Goal: Task Accomplishment & Management: Manage account settings

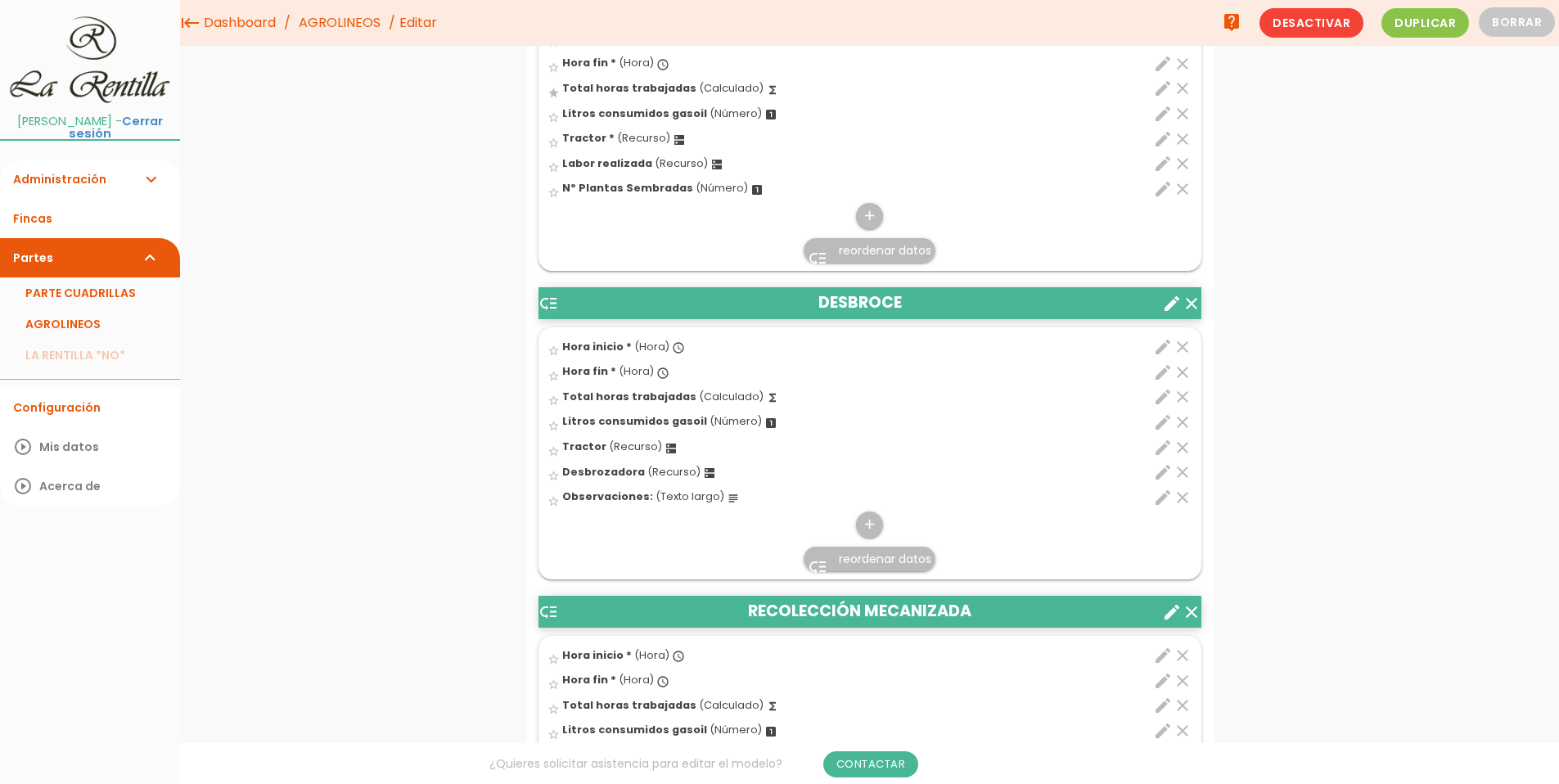
scroll to position [3255, 0]
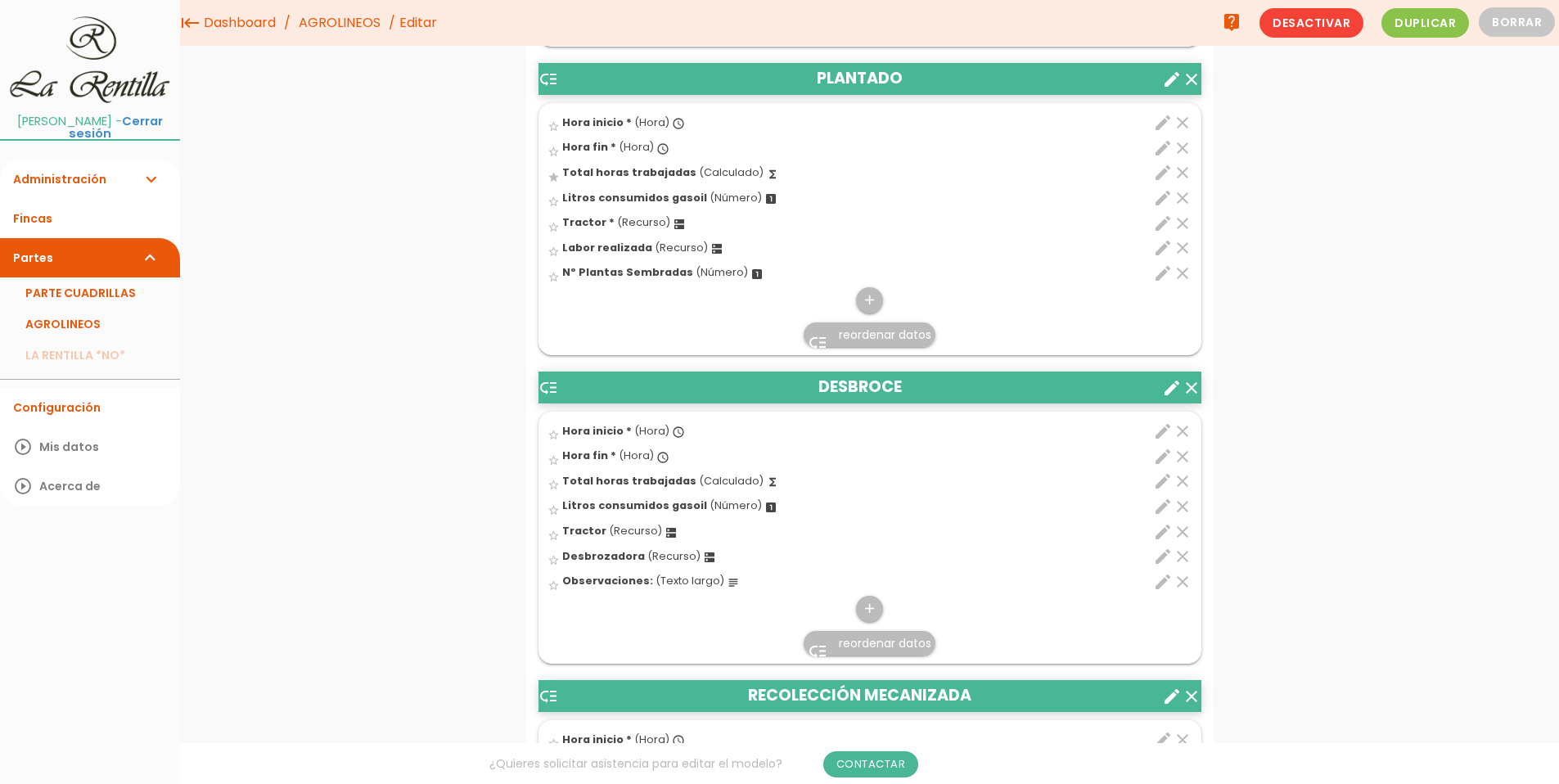
click at [1164, 537] on icon "edit" at bounding box center [1163, 532] width 20 height 20
select select "4901"
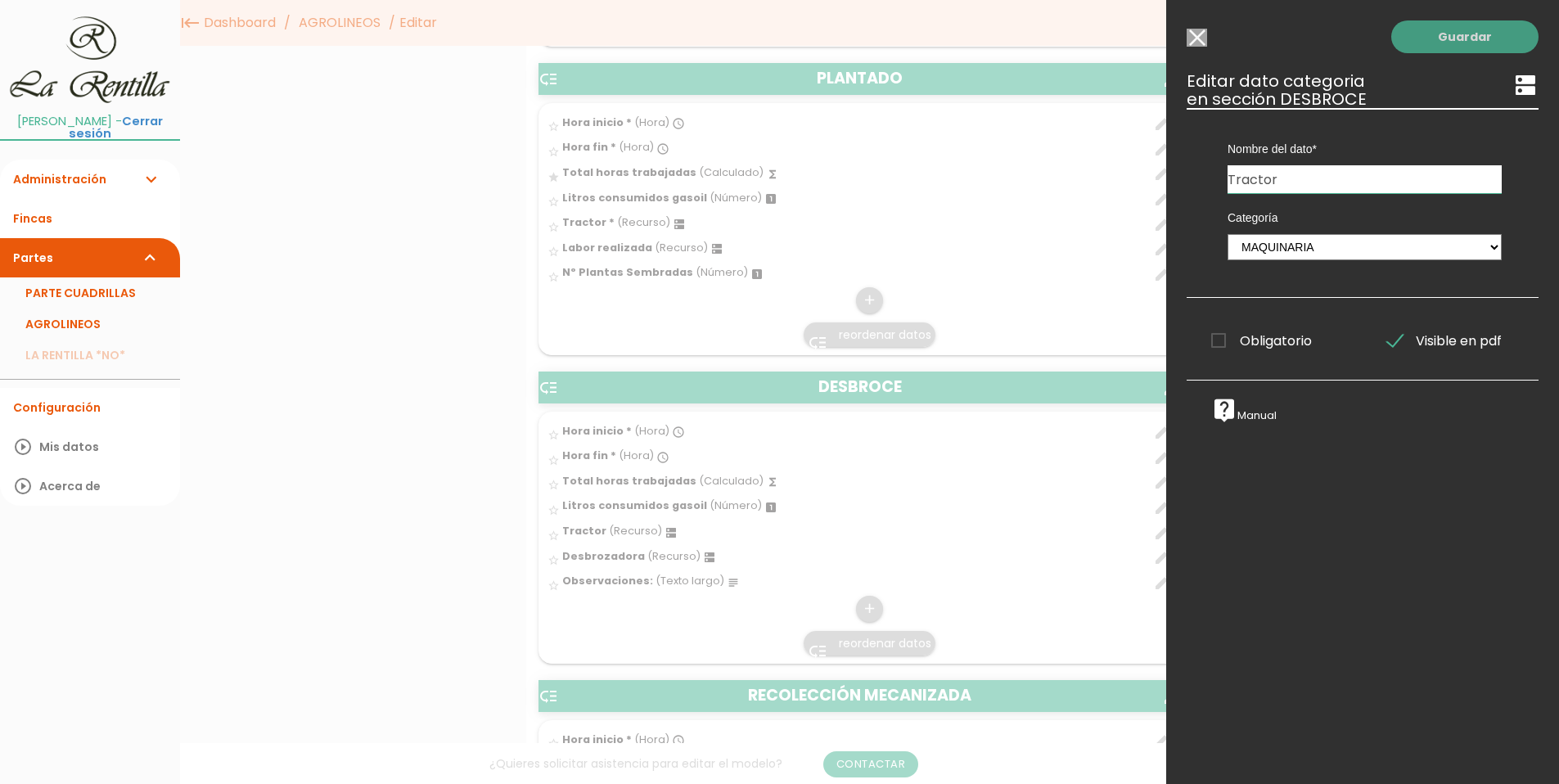
click at [1470, 47] on link "Guardar" at bounding box center [1464, 37] width 147 height 32
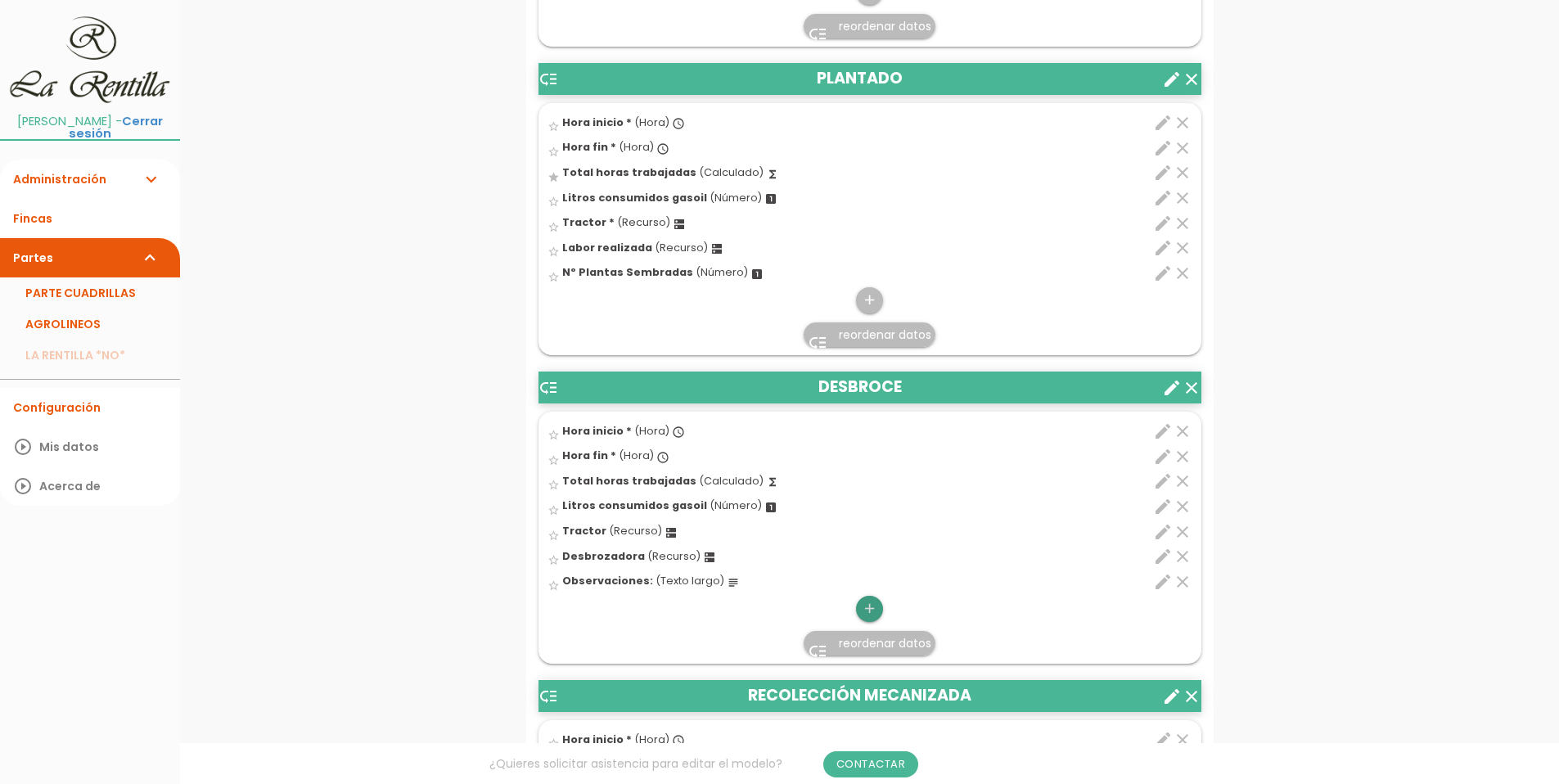
click at [864, 618] on icon "add" at bounding box center [870, 609] width 16 height 27
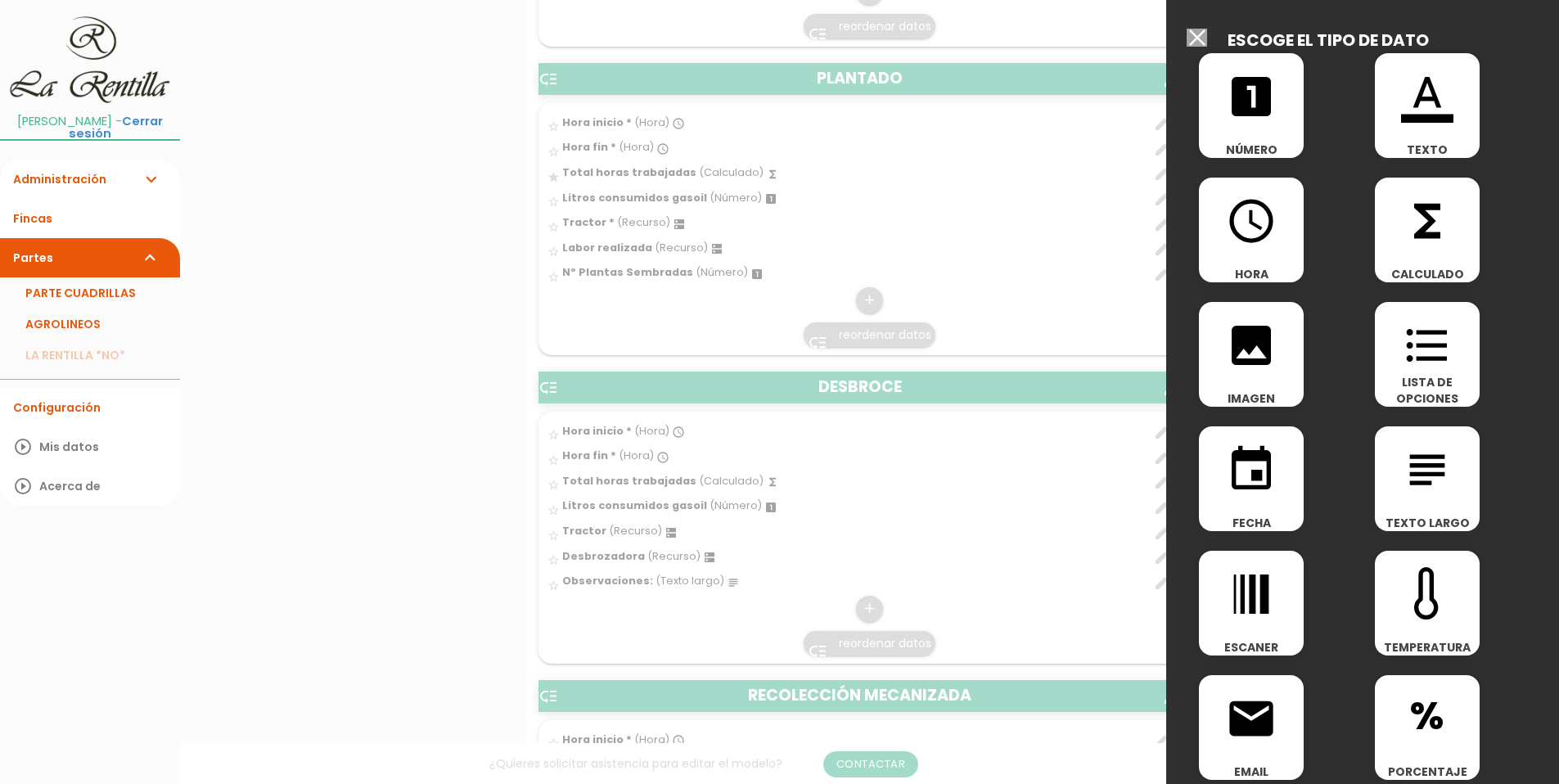
click at [1429, 378] on span "LISTA DE OPCIONES" at bounding box center [1427, 390] width 105 height 32
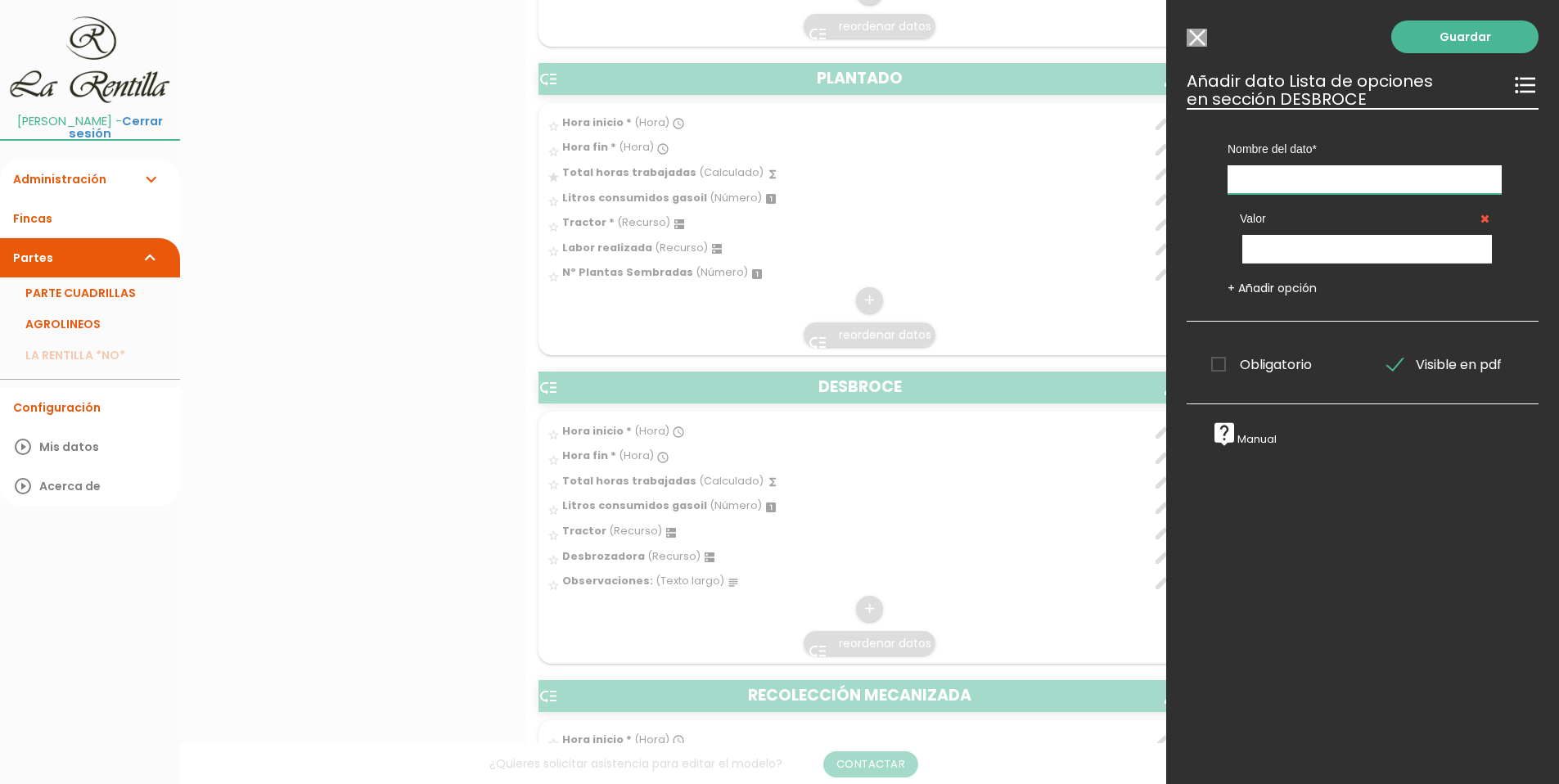
click at [1251, 182] on input "text" at bounding box center [1365, 179] width 274 height 28
type input "Tipo Desbroce:"
click at [1300, 247] on input "text" at bounding box center [1367, 249] width 250 height 28
type input "Desbroce Manual"
click at [1273, 289] on link "+ Añadir opción" at bounding box center [1272, 288] width 89 height 17
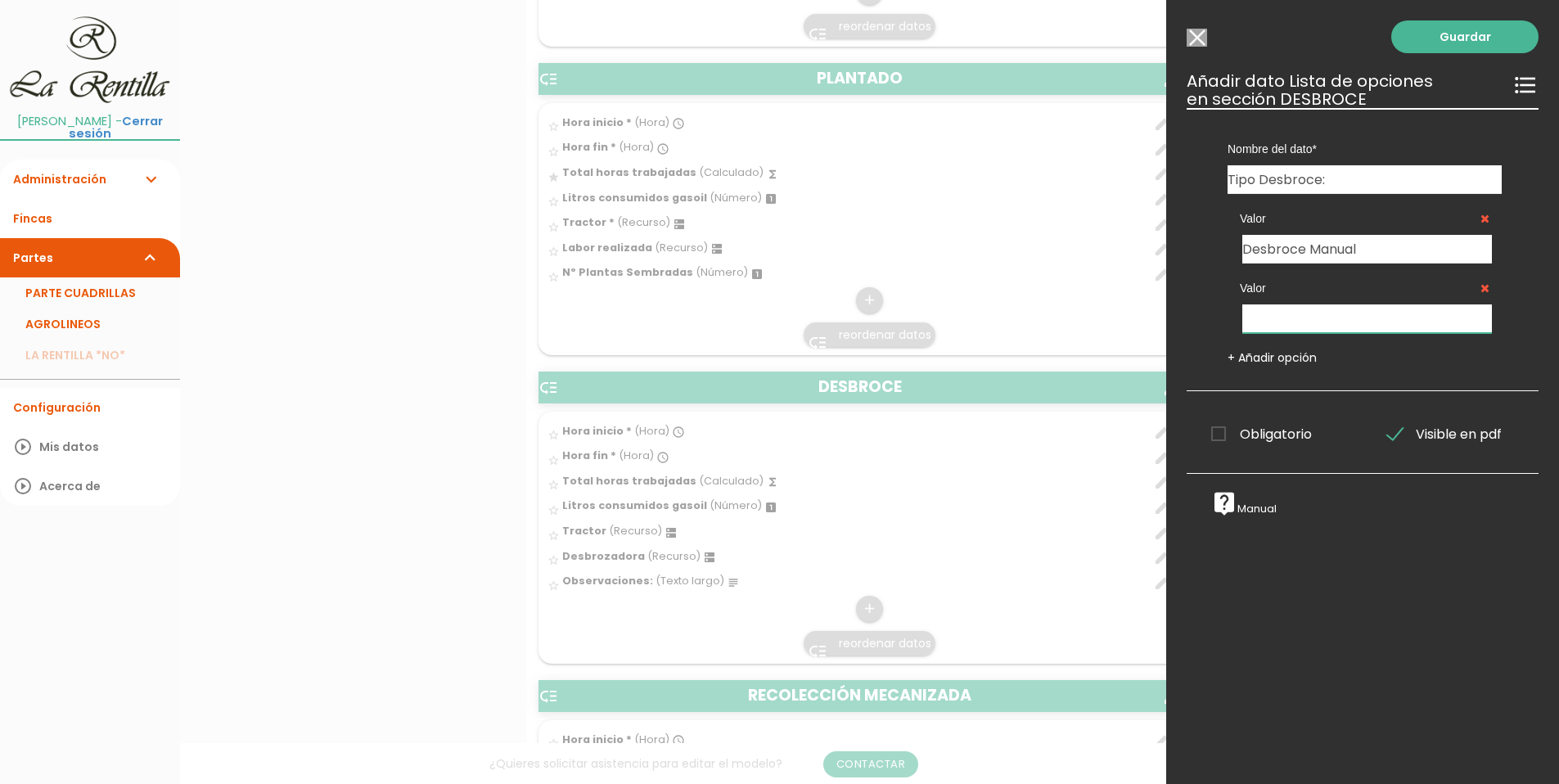
click at [1281, 323] on input "text" at bounding box center [1367, 319] width 250 height 28
type input "Desbroce Mecánico"
click at [1430, 38] on link "Guardar" at bounding box center [1464, 37] width 147 height 32
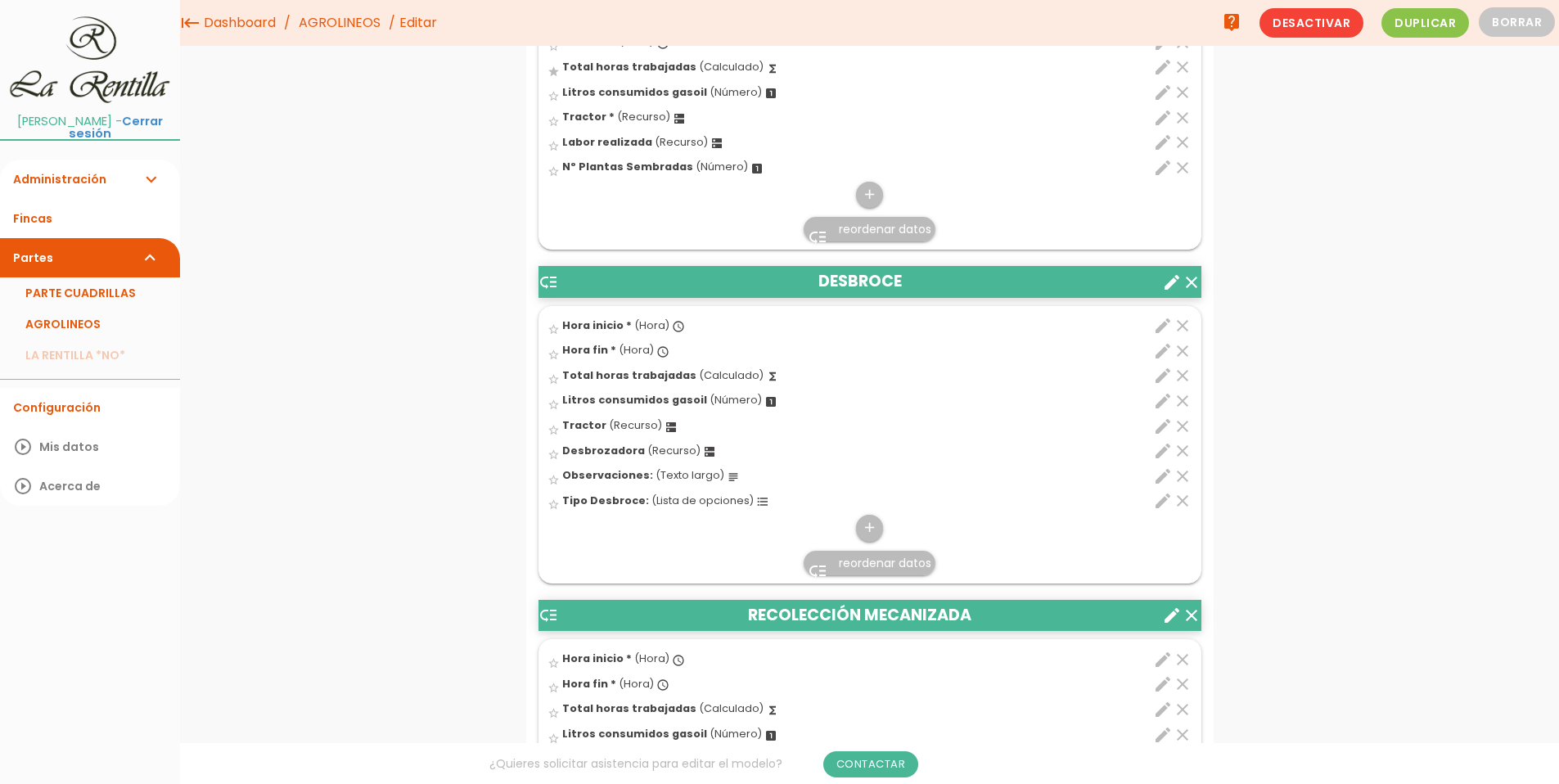
scroll to position [3331, 0]
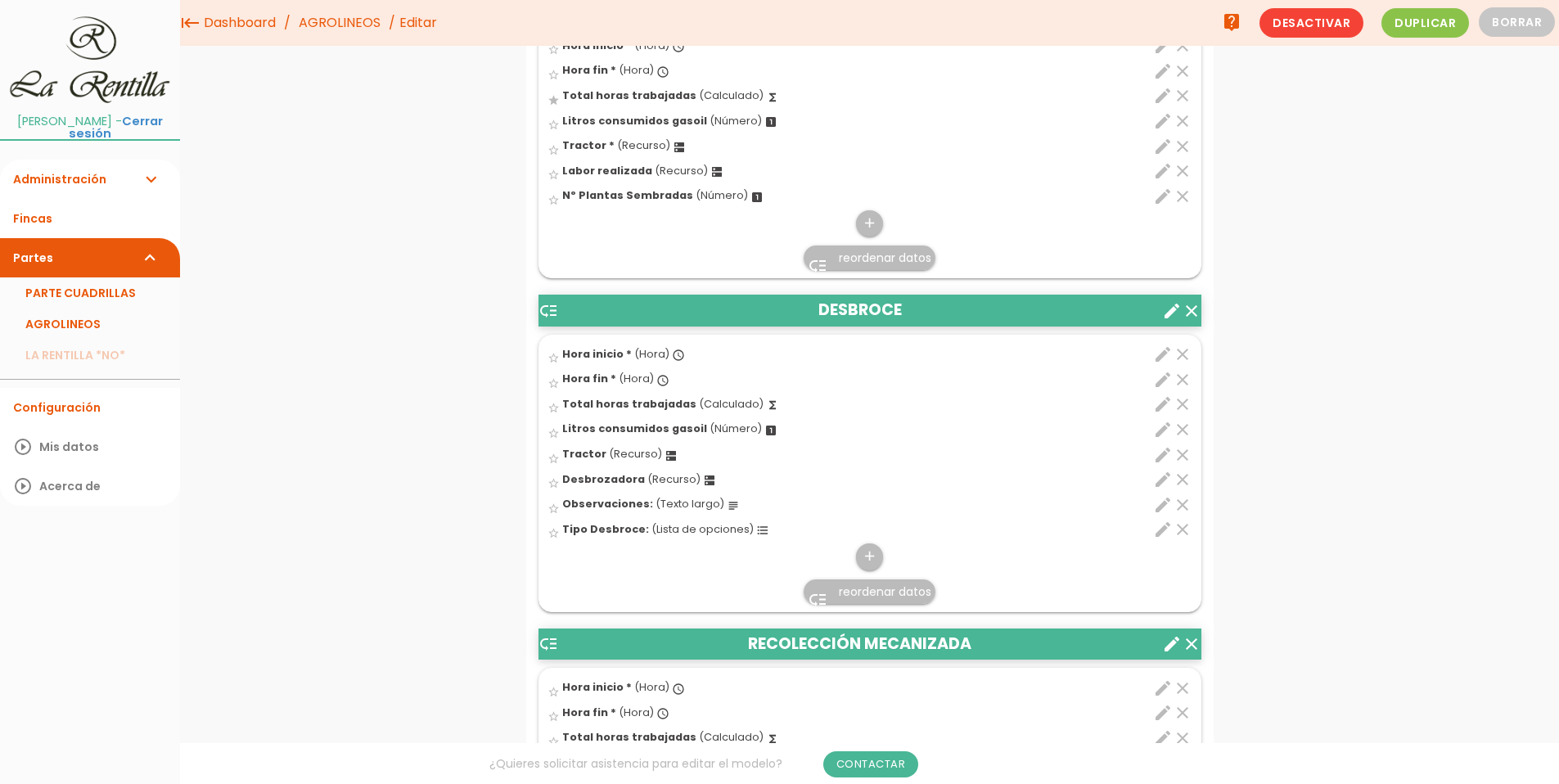
click at [890, 594] on span "reordenar datos" at bounding box center [885, 592] width 92 height 17
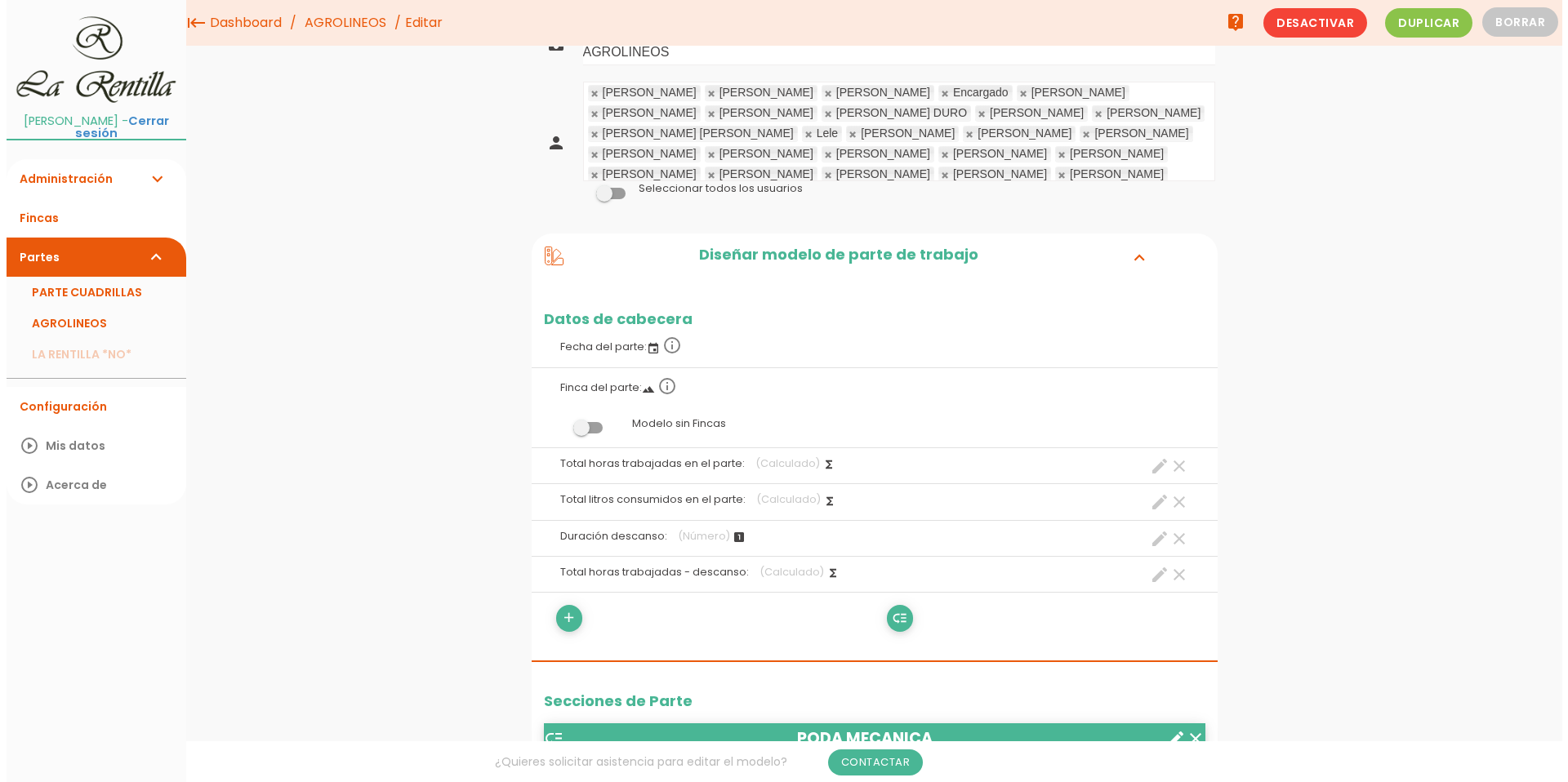
scroll to position [0, 0]
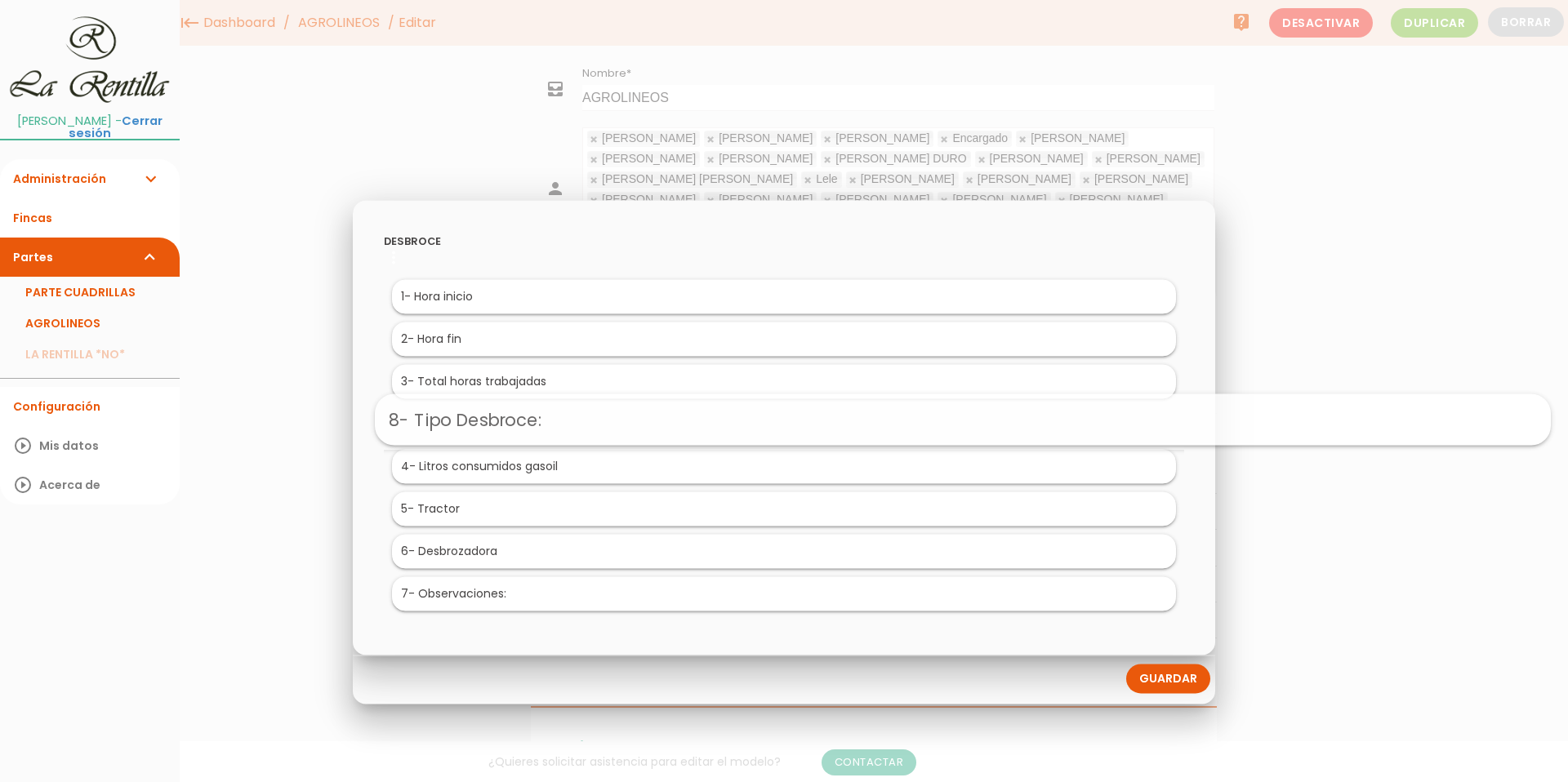
drag, startPoint x: 506, startPoint y: 603, endPoint x: 678, endPoint y: 430, distance: 244.0
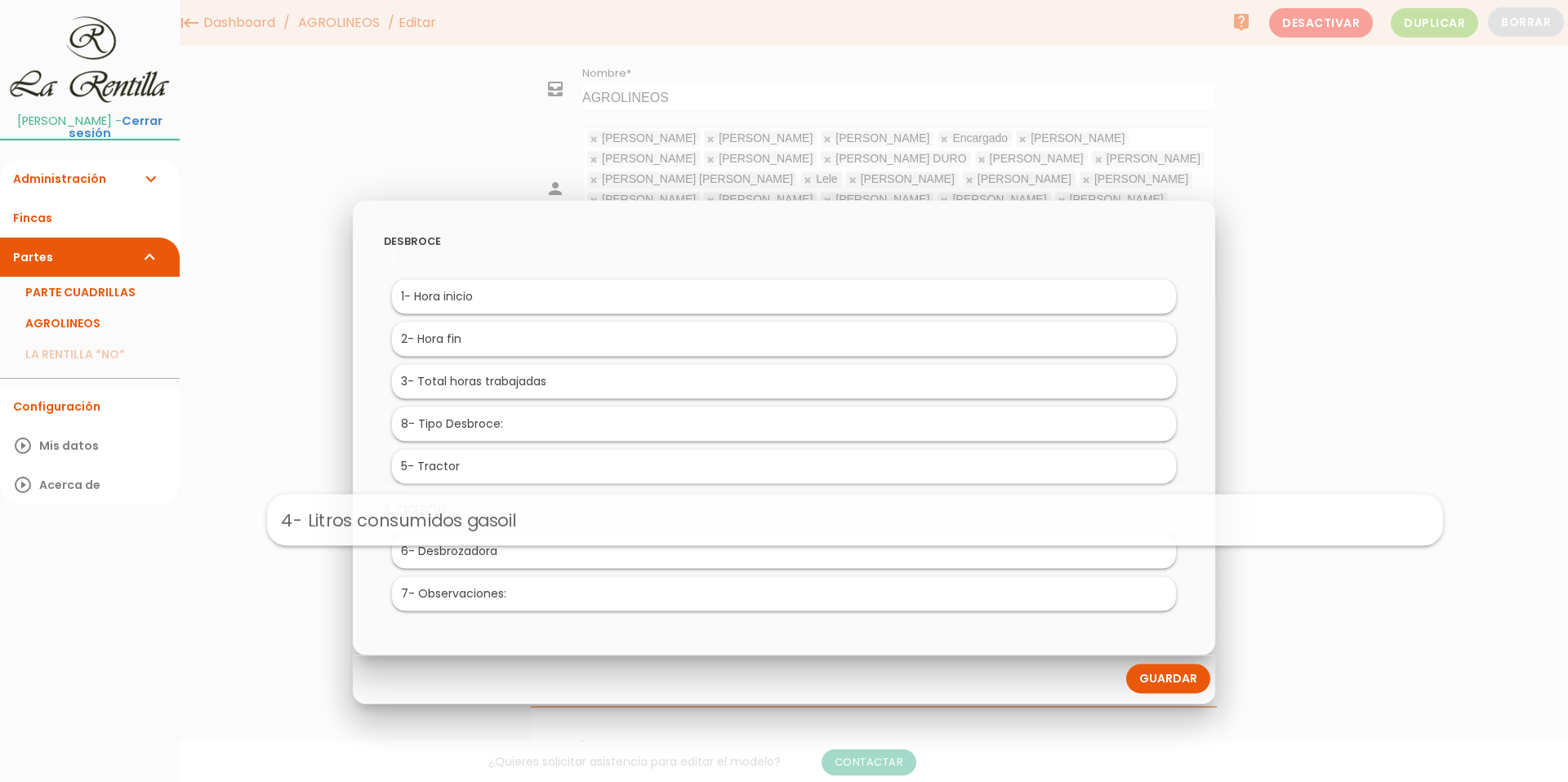
drag, startPoint x: 493, startPoint y: 467, endPoint x: 564, endPoint y: 524, distance: 91.0
click at [1183, 685] on link "Guardar" at bounding box center [1168, 678] width 84 height 29
